Goal: Information Seeking & Learning: Learn about a topic

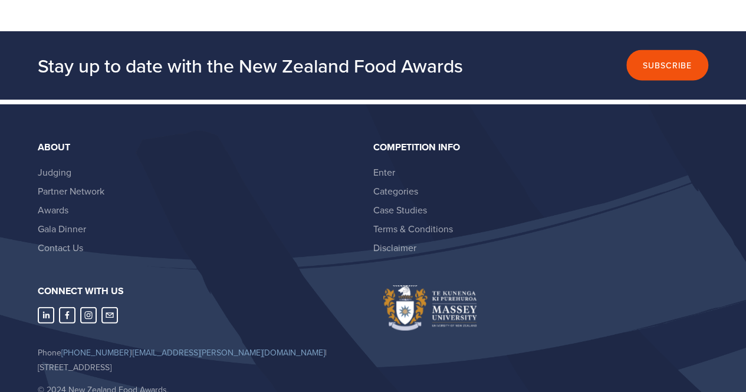
scroll to position [3417, 0]
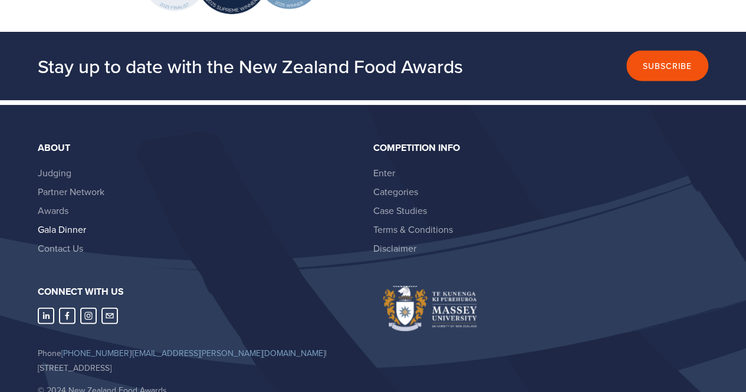
click at [70, 223] on link "Gala Dinner" at bounding box center [62, 229] width 48 height 13
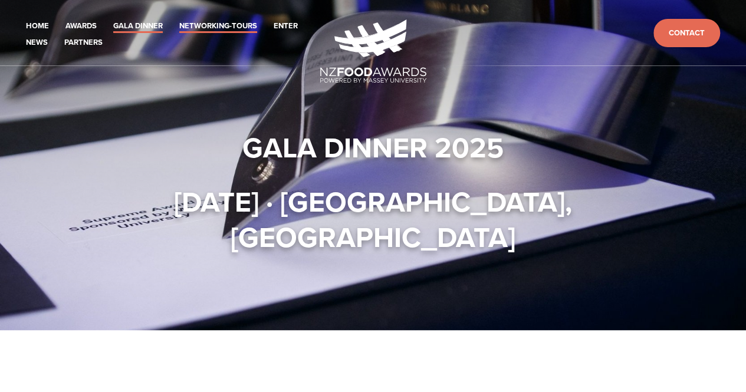
click at [241, 24] on link "Networking-Tours" at bounding box center [218, 26] width 78 height 14
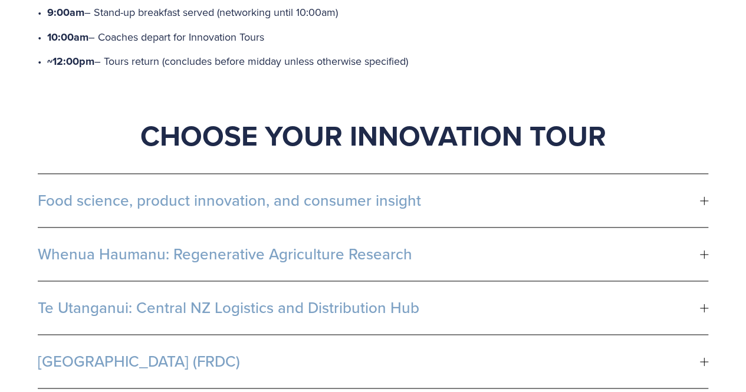
scroll to position [661, 0]
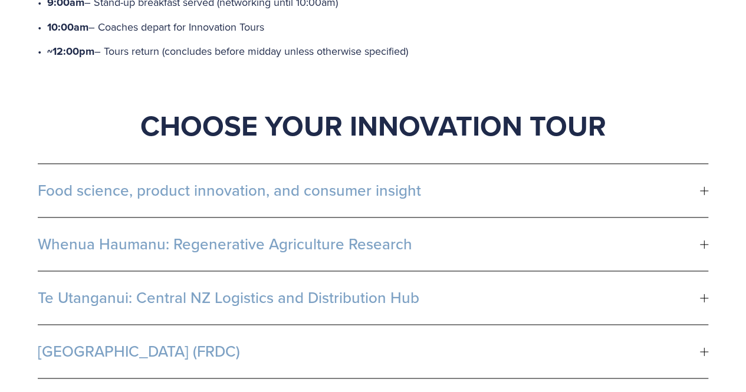
click at [704, 186] on div at bounding box center [704, 190] width 1 height 8
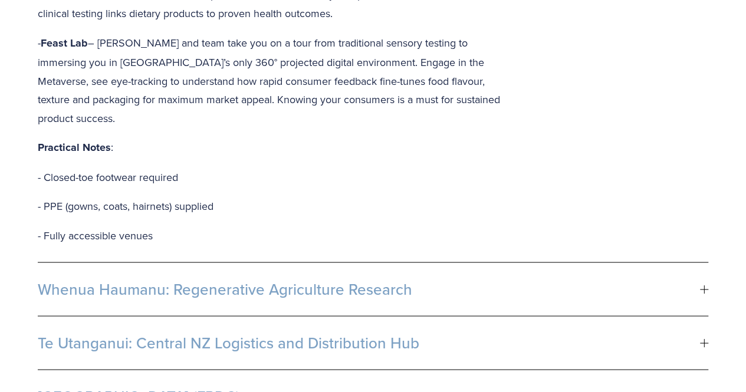
scroll to position [1071, 0]
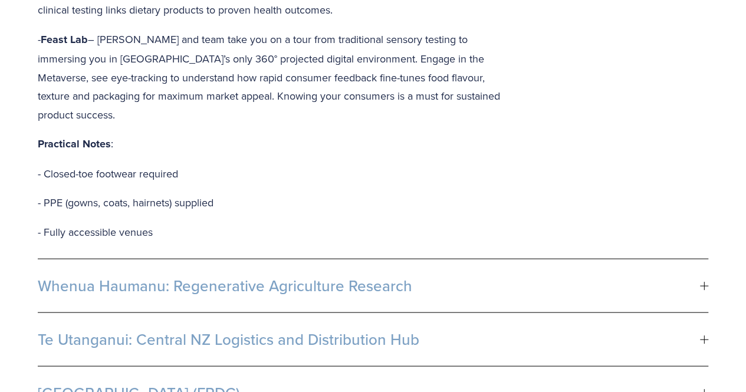
click at [438, 259] on button "Whenua Haumanu: Regenerative Agriculture Research" at bounding box center [373, 285] width 671 height 53
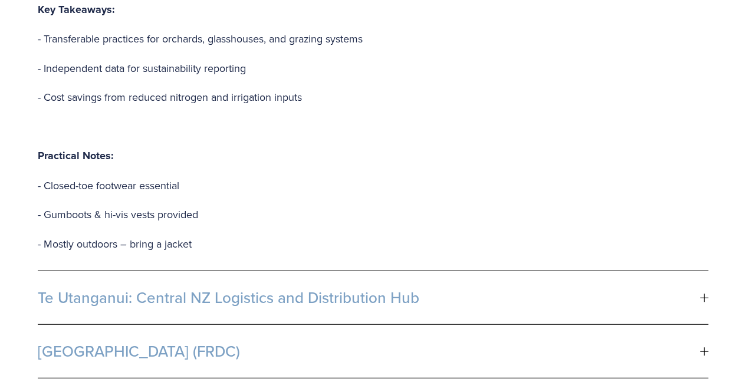
scroll to position [1381, 0]
click at [438, 288] on span "Te Utanganui: Central NZ Logistics and Distribution Hub" at bounding box center [369, 297] width 662 height 18
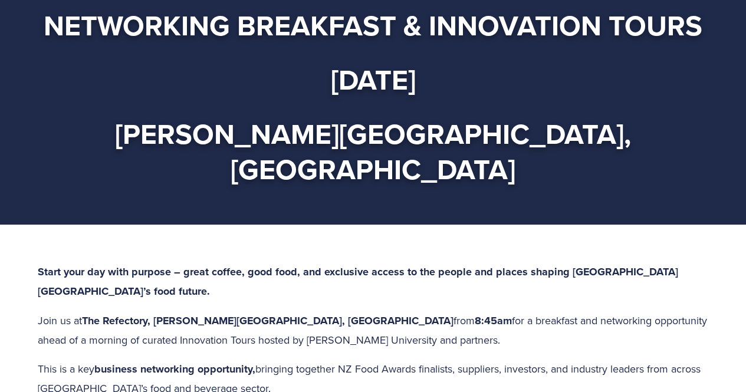
scroll to position [0, 0]
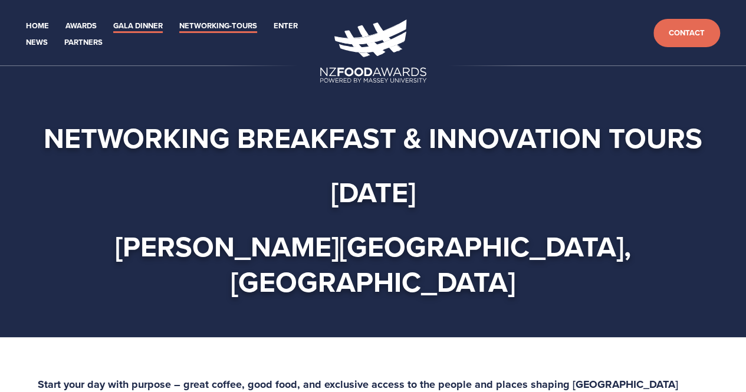
click at [122, 27] on link "Gala Dinner" at bounding box center [138, 26] width 50 height 14
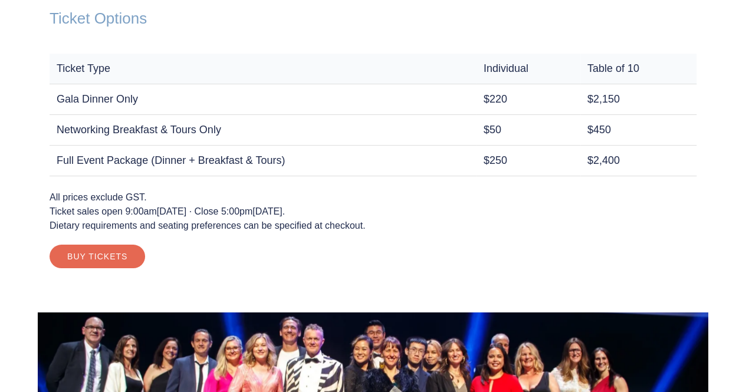
scroll to position [953, 0]
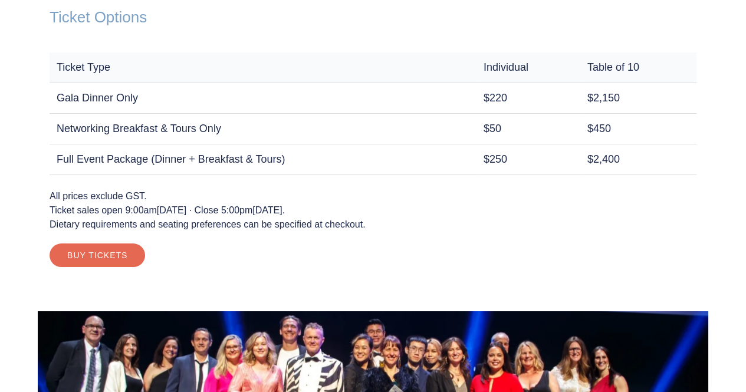
click at [395, 211] on p "All prices exclude GST. Ticket sales open 9:00am, Tuesday 12 August 2025 · Clos…" at bounding box center [373, 210] width 647 height 42
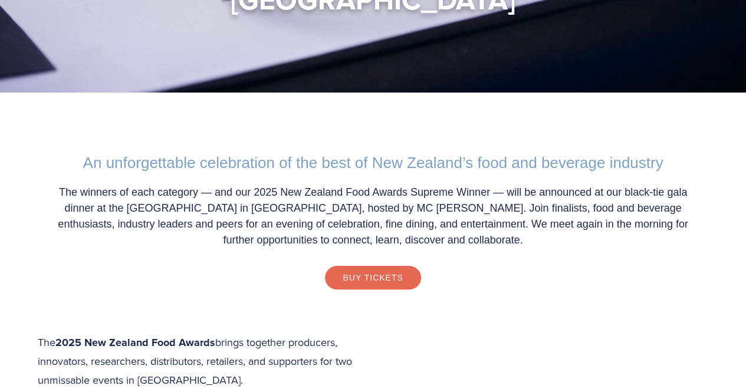
scroll to position [0, 0]
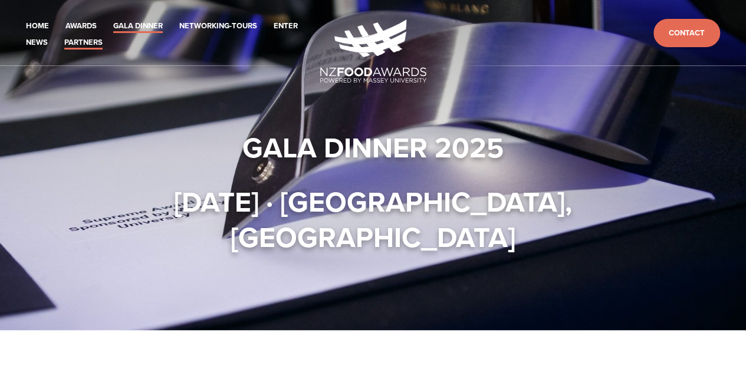
click at [88, 40] on link "Partners" at bounding box center [83, 43] width 38 height 14
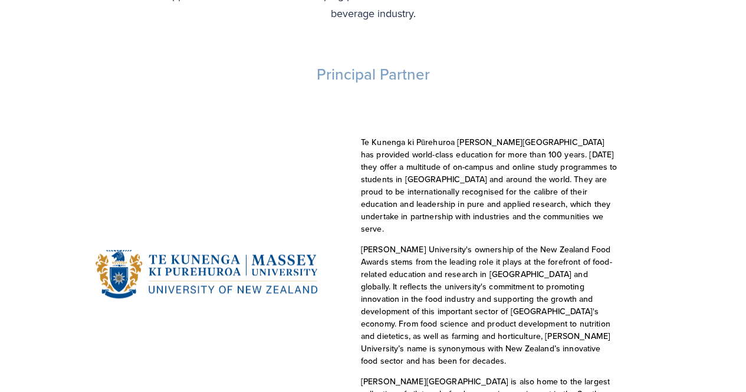
scroll to position [307, 0]
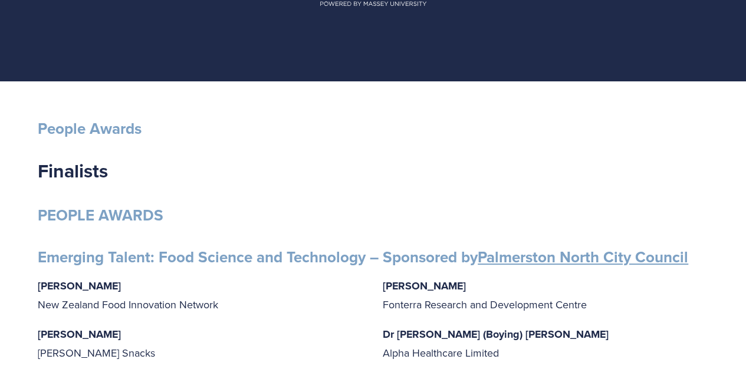
scroll to position [80, 0]
